Goal: Ask a question

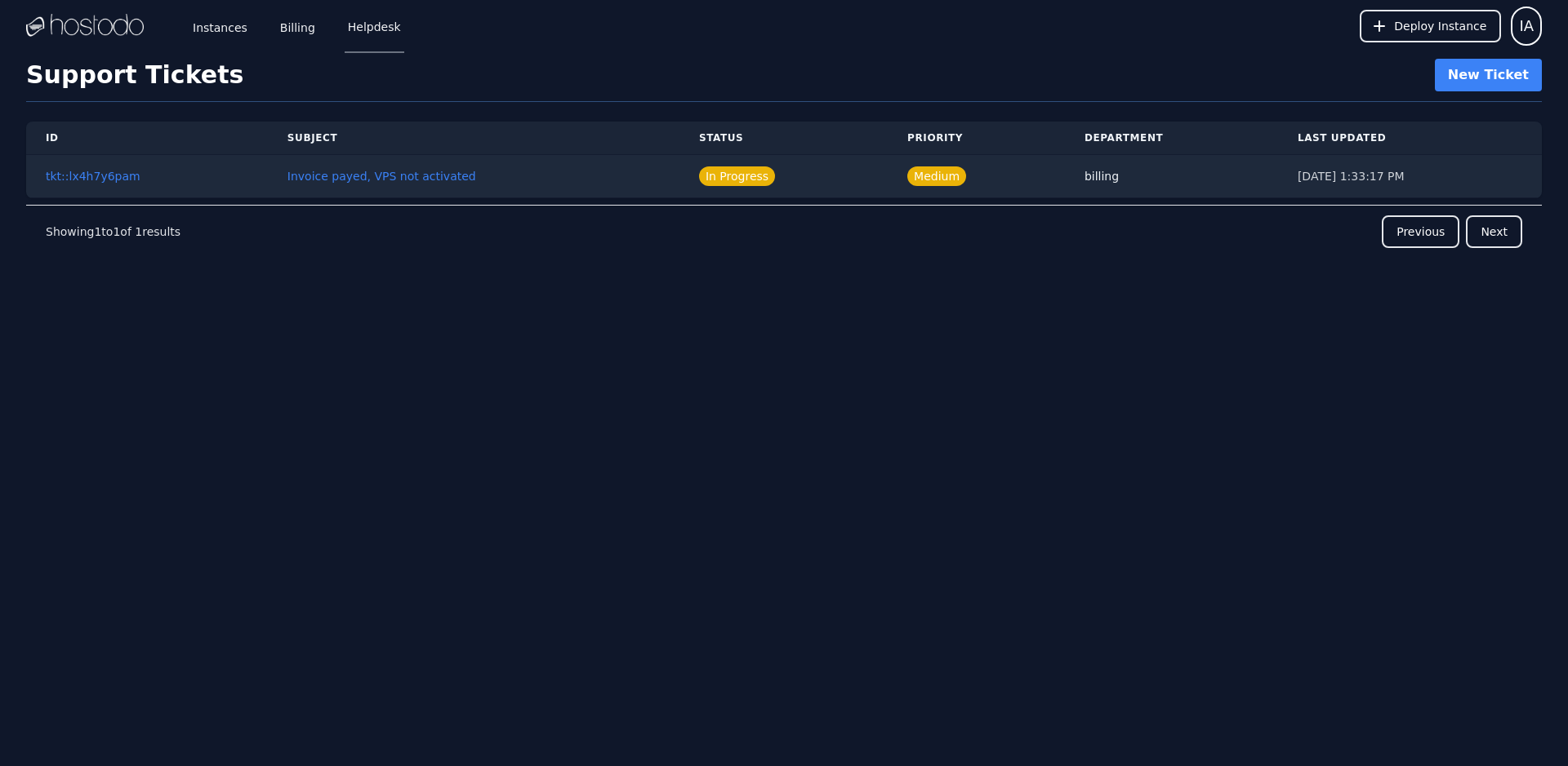
click at [752, 437] on div "Instances Billing Helpdesk Deploy Instance IA Instances SSH Keys Billing Helpde…" at bounding box center [784, 383] width 1568 height 766
click at [203, 35] on link "Instances" at bounding box center [220, 26] width 61 height 54
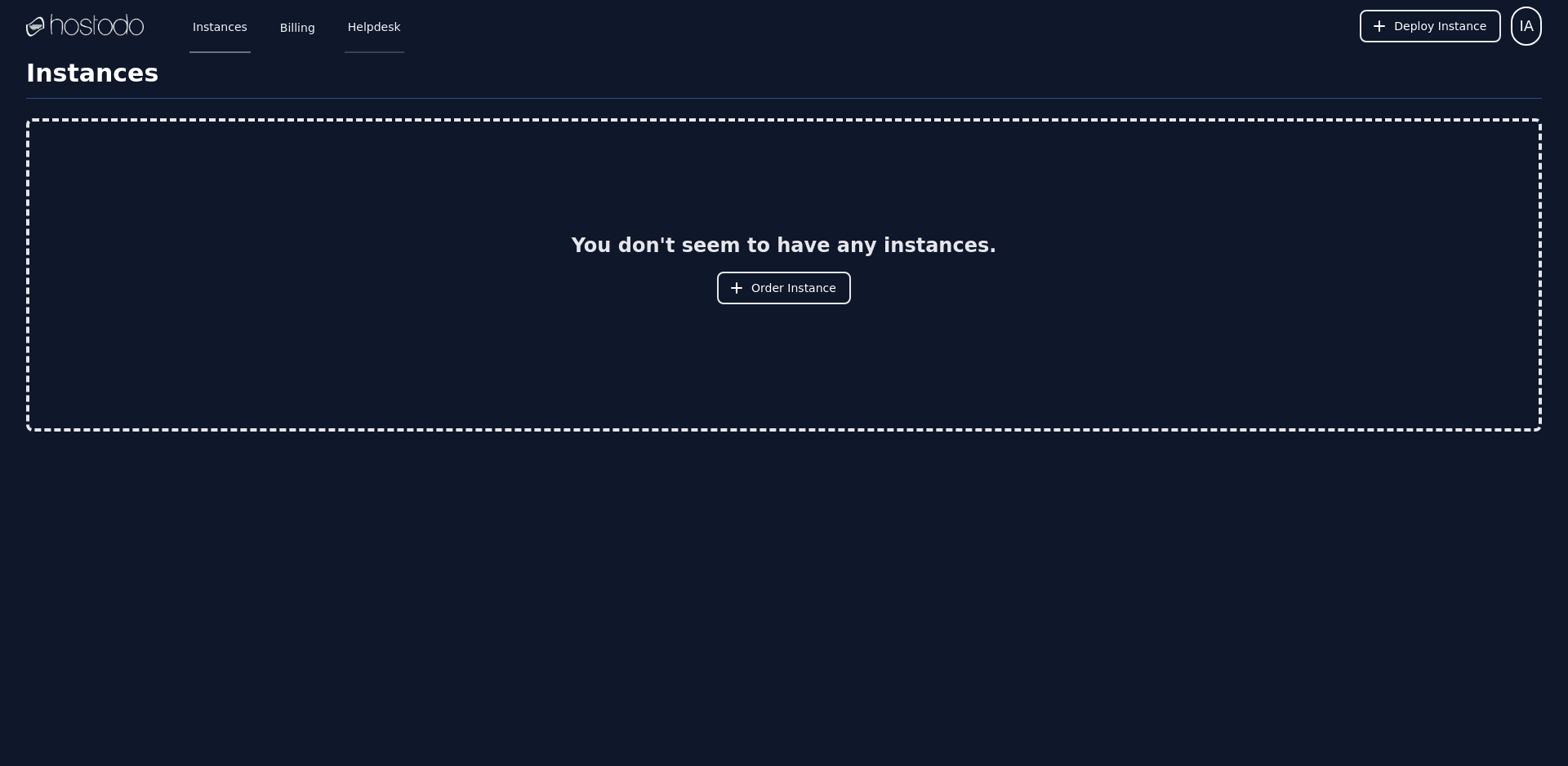
click at [375, 26] on link "Helpdesk" at bounding box center [375, 26] width 59 height 54
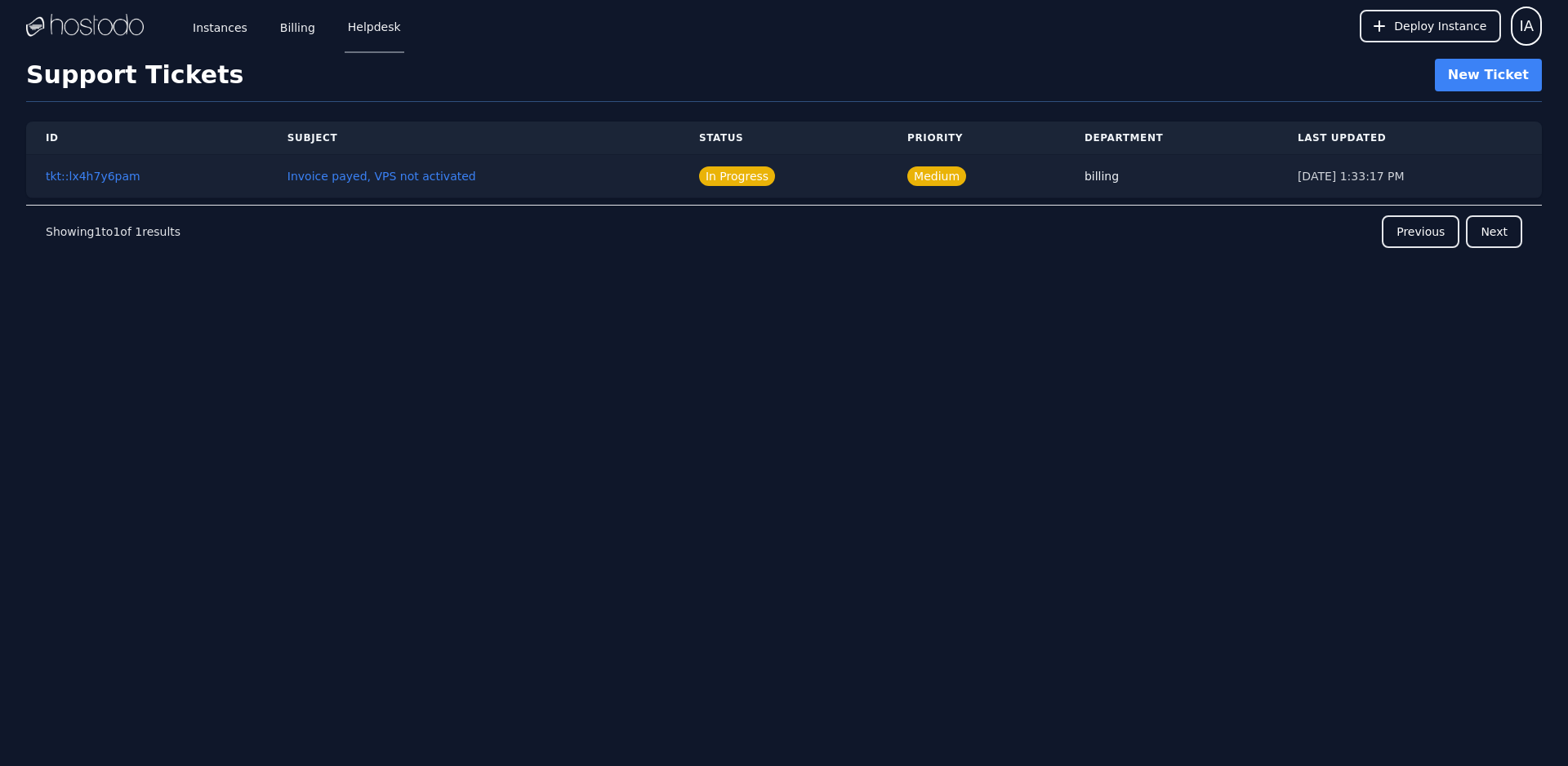
click at [604, 174] on td "Invoice payed, VPS not activated" at bounding box center [473, 177] width 411 height 44
click at [123, 177] on button "tkt::lx4h7y6pam" at bounding box center [93, 176] width 95 height 16
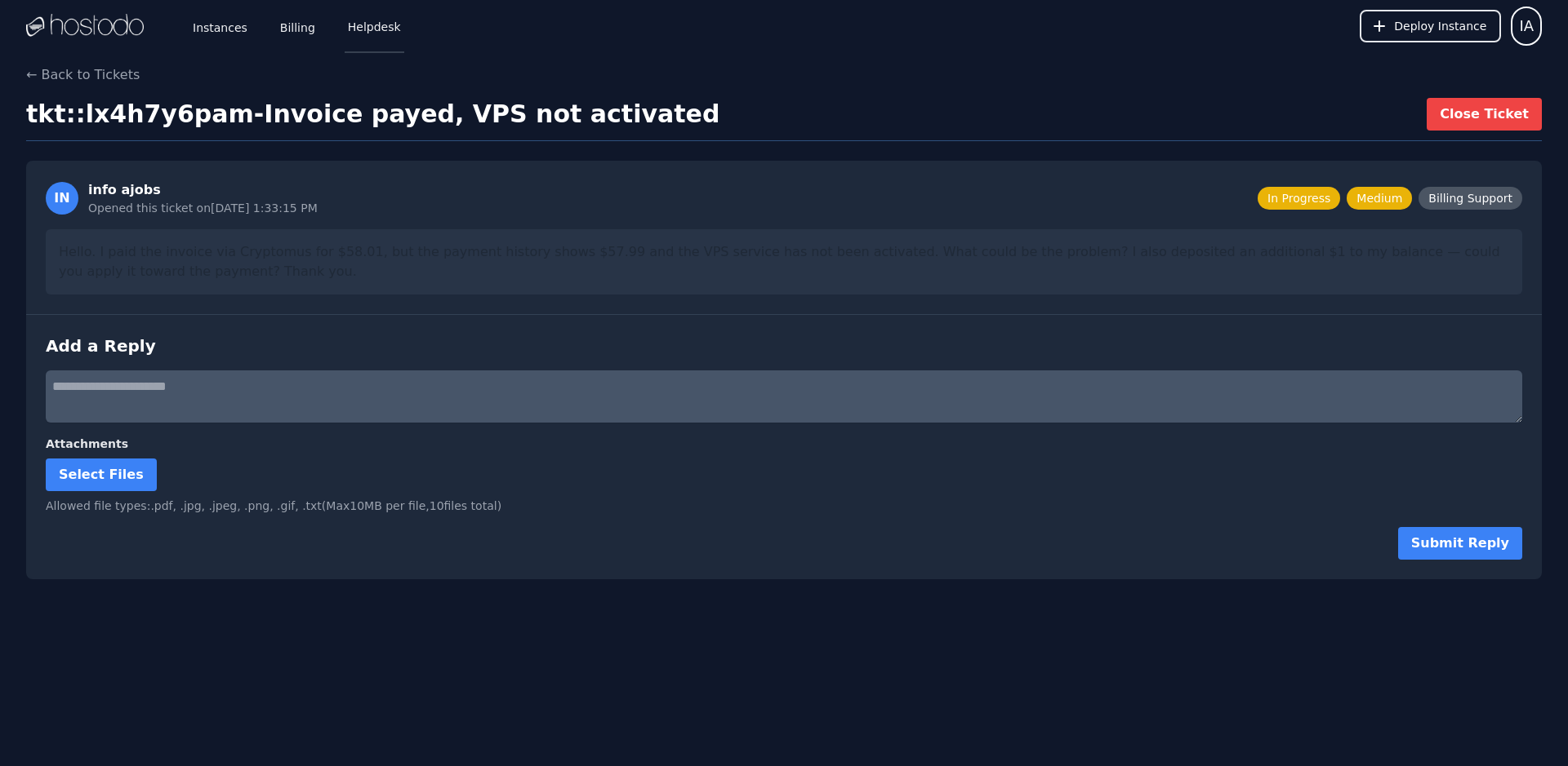
click at [354, 21] on link "Helpdesk" at bounding box center [375, 26] width 59 height 54
